Goal: Task Accomplishment & Management: Manage account settings

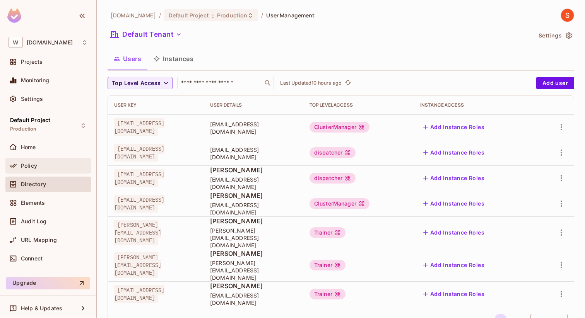
click at [36, 169] on div "Policy" at bounding box center [48, 165] width 79 height 9
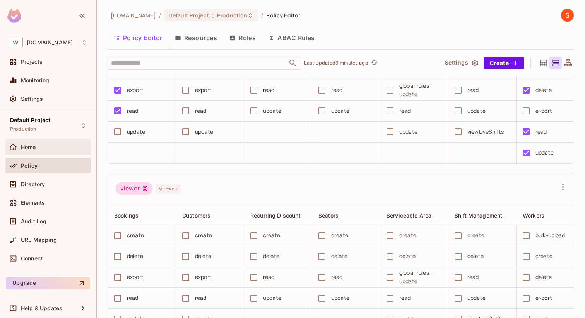
click at [51, 153] on div "Home" at bounding box center [47, 147] width 85 height 15
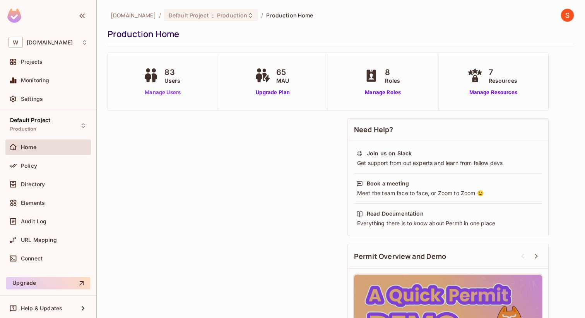
click at [175, 91] on link "Manage Users" at bounding box center [162, 93] width 43 height 8
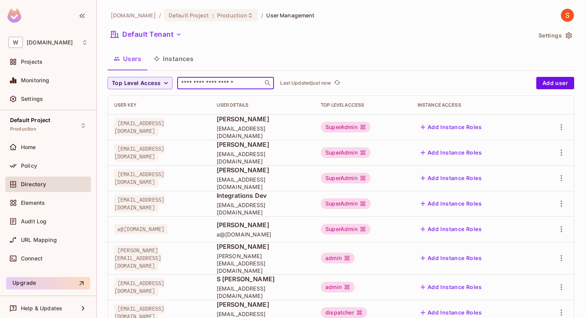
click at [232, 80] on input "text" at bounding box center [220, 83] width 81 height 8
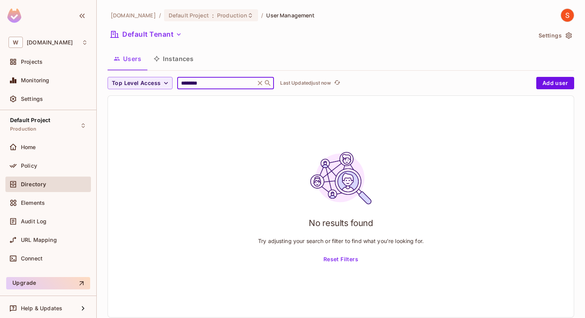
type input "********"
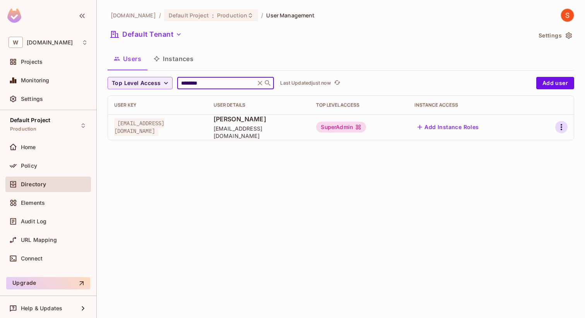
click at [565, 130] on icon "button" at bounding box center [561, 127] width 9 height 9
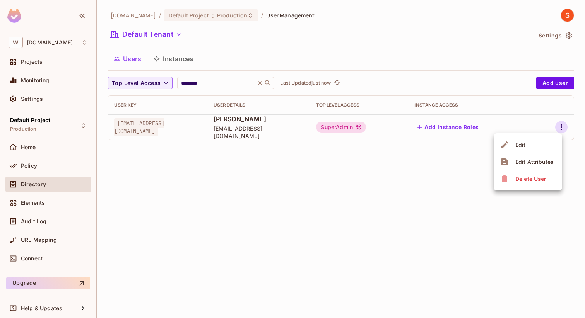
click at [529, 151] on li "Edit" at bounding box center [528, 145] width 68 height 17
click at [563, 129] on body "W withpronto.com Projects Monitoring Settings Default Project Production Home P…" at bounding box center [292, 159] width 585 height 318
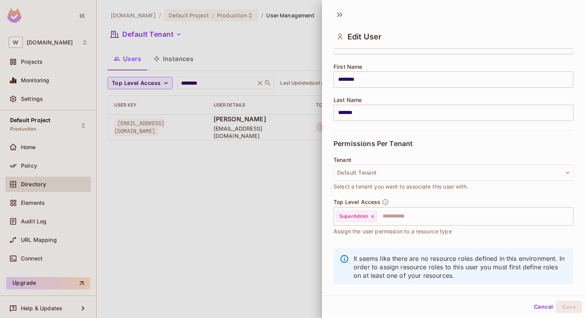
scroll to position [87, 0]
click at [374, 217] on icon at bounding box center [372, 215] width 3 height 3
click at [357, 213] on input "text" at bounding box center [446, 215] width 223 height 15
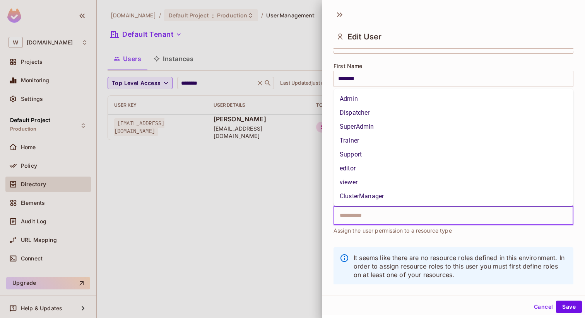
click at [362, 106] on li "Dispatcher" at bounding box center [453, 113] width 240 height 14
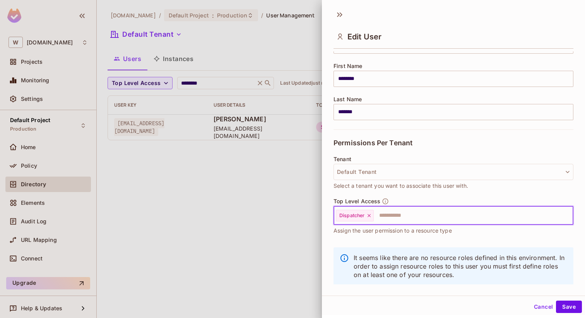
click at [442, 235] on div "Top Level Access Dispatcher ​ Assign the user permission to a resource type" at bounding box center [453, 220] width 240 height 45
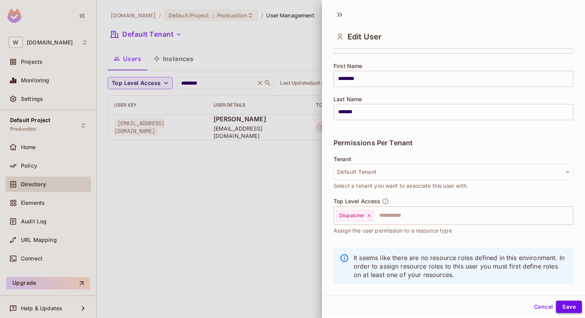
click at [568, 309] on button "Save" at bounding box center [569, 307] width 26 height 12
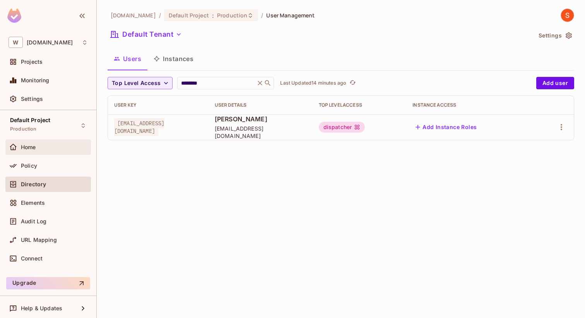
click at [36, 146] on span "Home" at bounding box center [28, 147] width 15 height 6
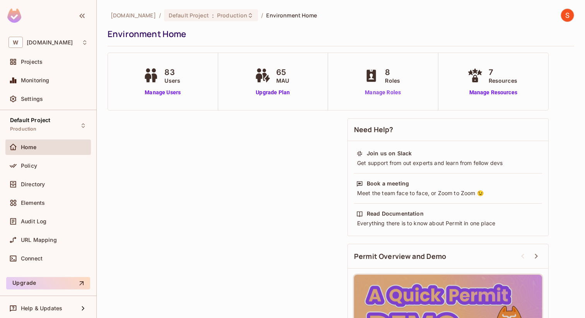
click at [383, 91] on link "Manage Roles" at bounding box center [383, 93] width 42 height 8
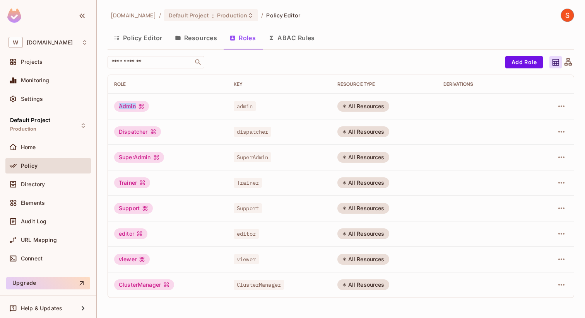
drag, startPoint x: 119, startPoint y: 108, endPoint x: 139, endPoint y: 107, distance: 20.1
click at [139, 107] on div "Admin" at bounding box center [131, 106] width 35 height 11
copy div "Admin"
